Goal: Entertainment & Leisure: Consume media (video, audio)

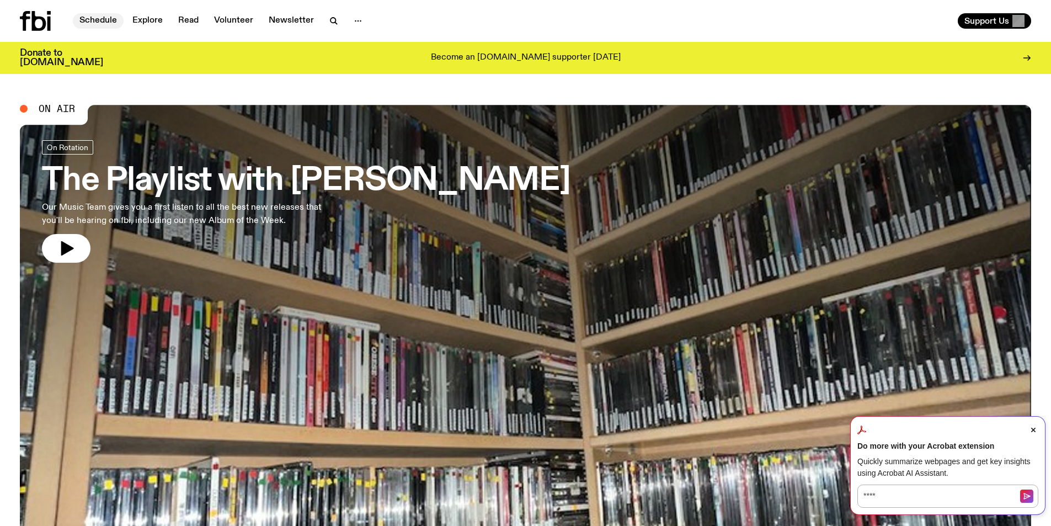
click at [100, 14] on link "Schedule" at bounding box center [98, 20] width 51 height 15
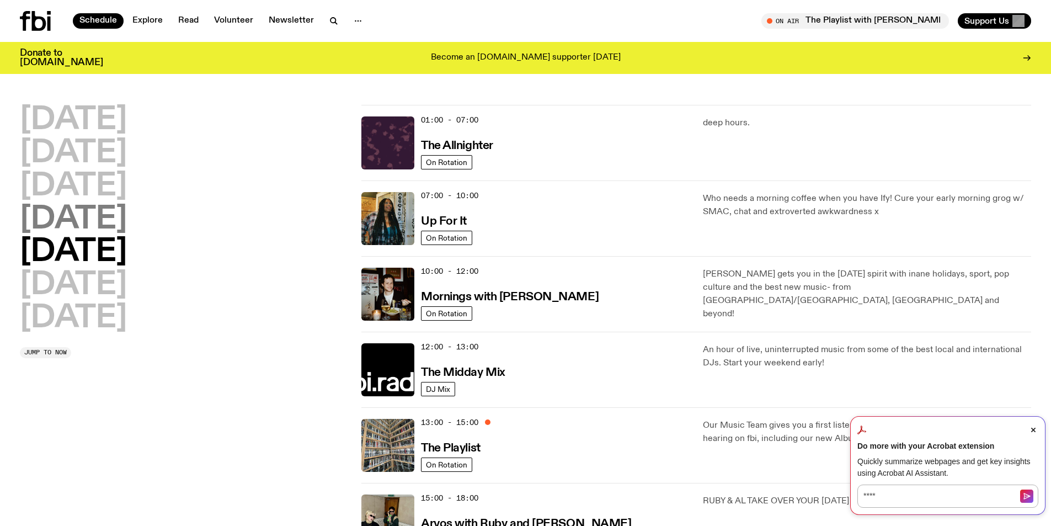
click at [78, 226] on h2 "[DATE]" at bounding box center [73, 219] width 107 height 31
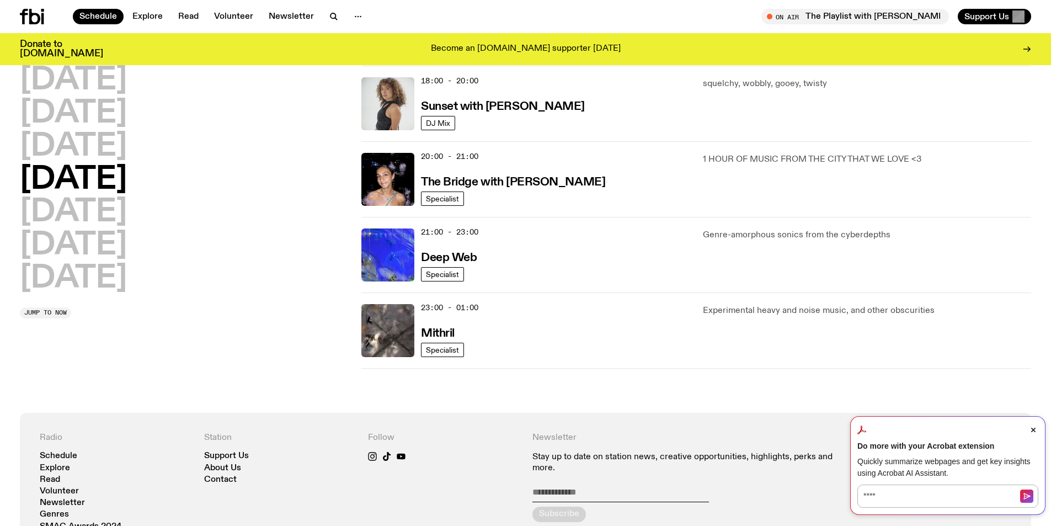
scroll to position [417, 0]
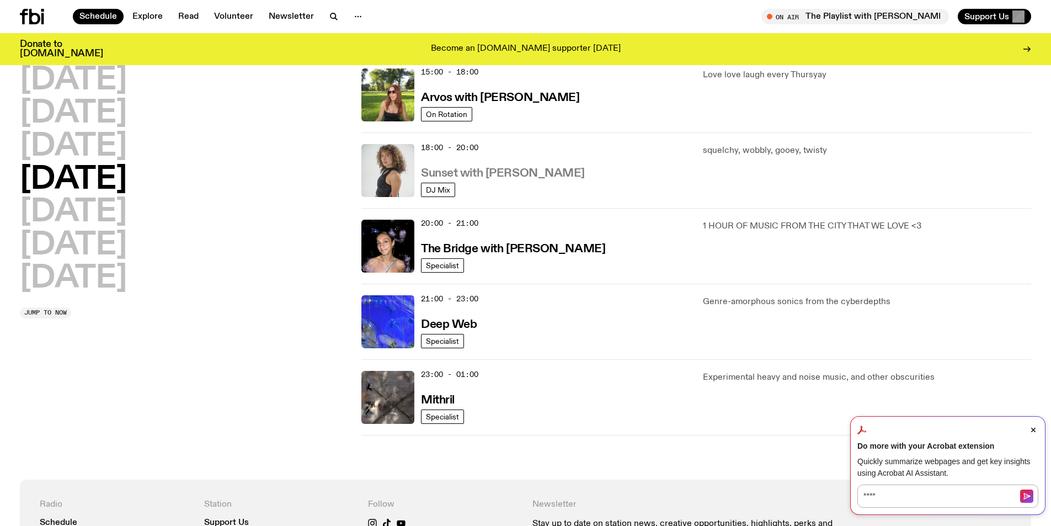
click at [494, 170] on h3 "Sunset with [PERSON_NAME]" at bounding box center [503, 174] width 164 height 12
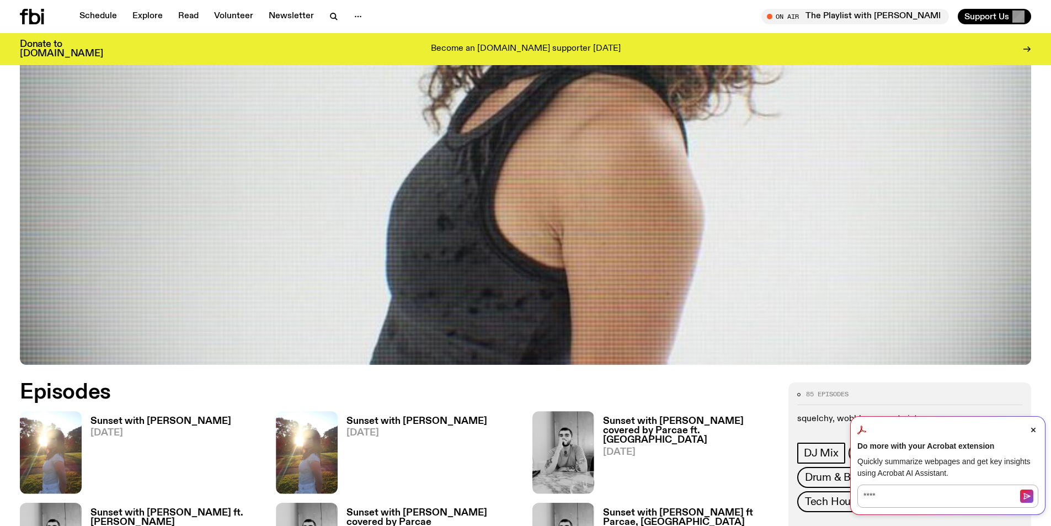
scroll to position [544, 0]
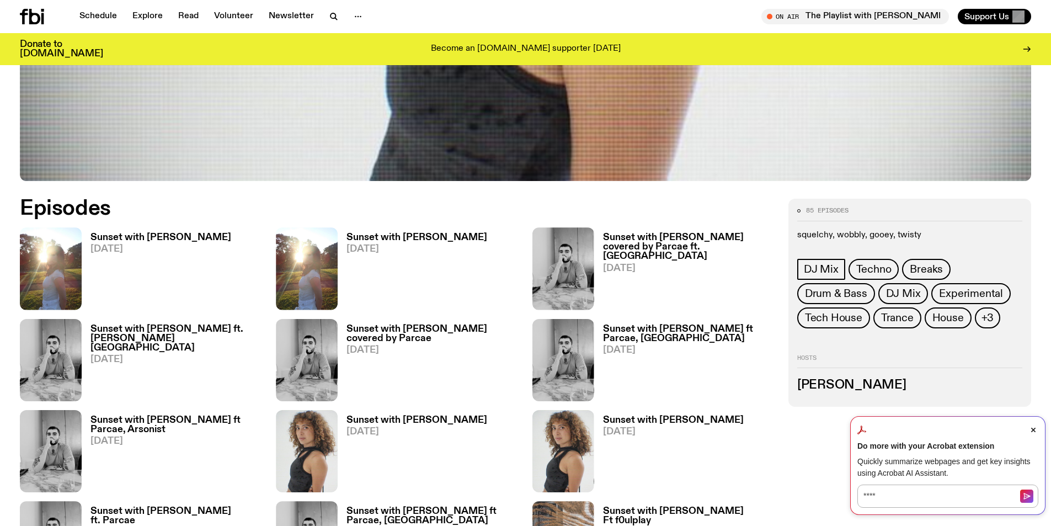
click at [142, 240] on h3 "Sunset with [PERSON_NAME]" at bounding box center [160, 237] width 141 height 9
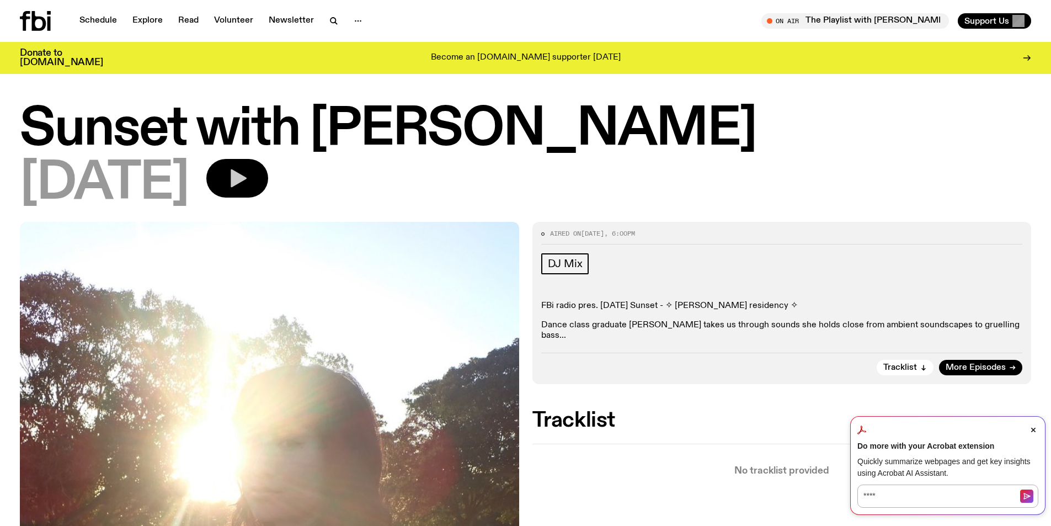
click at [248, 170] on icon "button" at bounding box center [237, 178] width 22 height 22
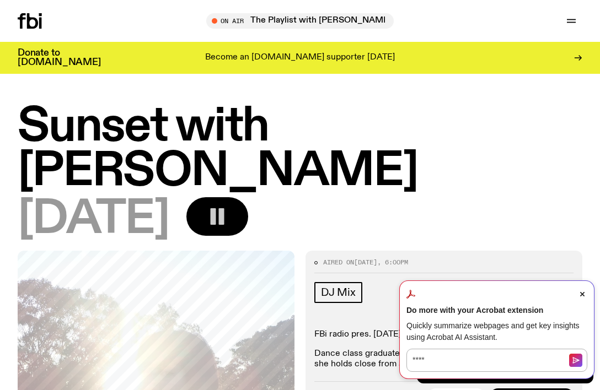
click at [582, 292] on icon "Close Acrobat AI Assistant Dialog" at bounding box center [582, 294] width 4 height 4
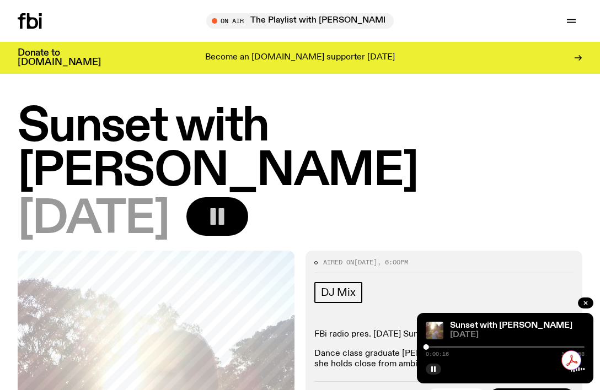
click at [498, 346] on div "0:00:16 1:59:58" at bounding box center [505, 350] width 159 height 13
click at [499, 347] on div at bounding box center [505, 347] width 159 height 2
drag, startPoint x: 499, startPoint y: 347, endPoint x: 507, endPoint y: 346, distance: 7.8
click at [507, 346] on div at bounding box center [507, 348] width 6 height 6
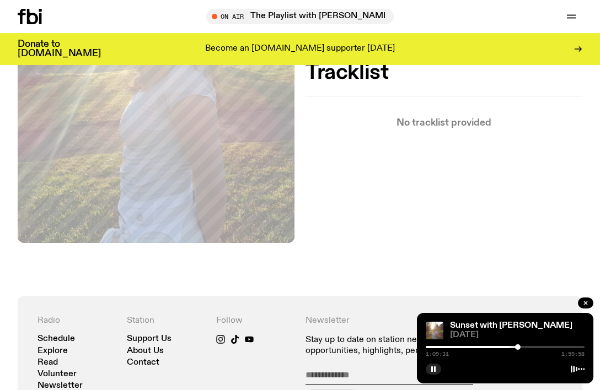
scroll to position [437, 0]
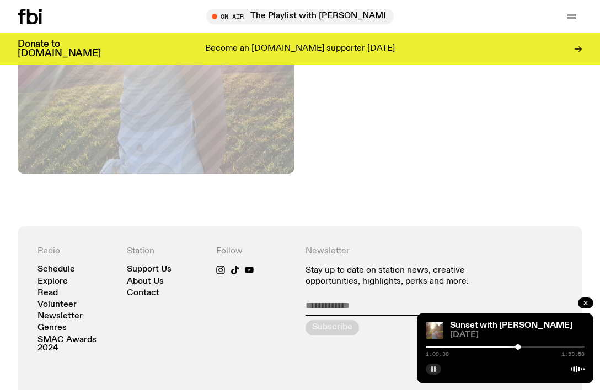
click at [438, 368] on button "button" at bounding box center [433, 369] width 15 height 11
